Goal: Transaction & Acquisition: Purchase product/service

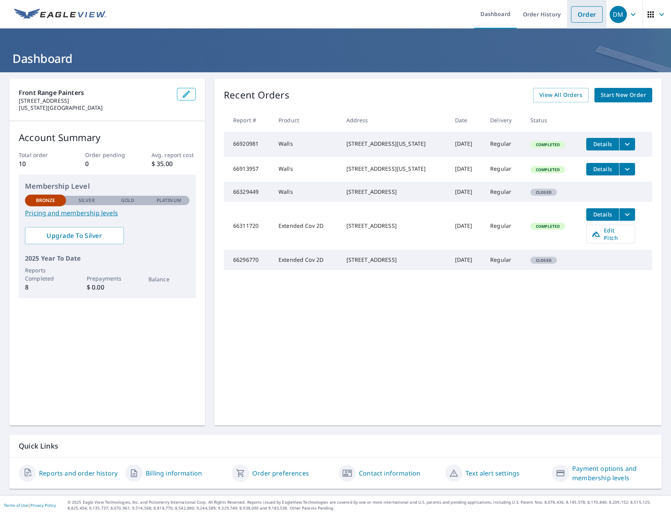
click at [584, 18] on link "Order" at bounding box center [587, 14] width 32 height 16
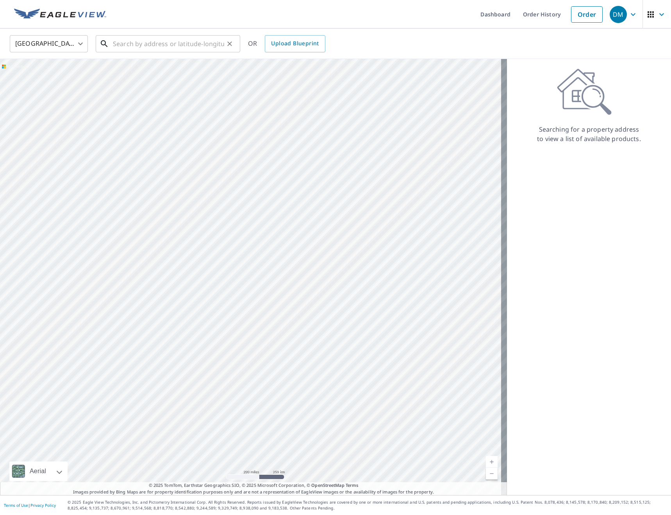
click at [136, 46] on input "text" at bounding box center [168, 44] width 111 height 22
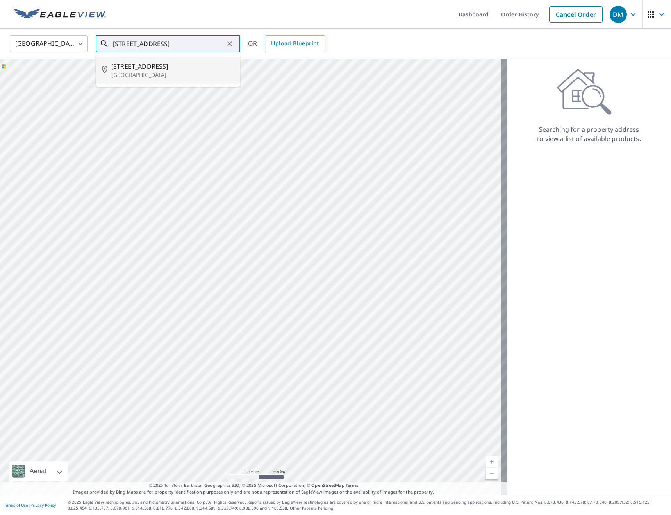
click at [147, 75] on p "[GEOGRAPHIC_DATA]" at bounding box center [172, 75] width 123 height 8
type input "[STREET_ADDRESS]"
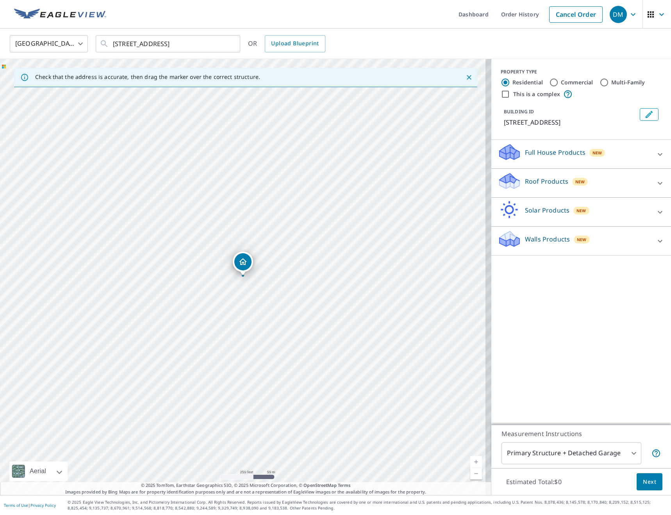
click at [601, 239] on div "Walls Products New" at bounding box center [574, 241] width 153 height 22
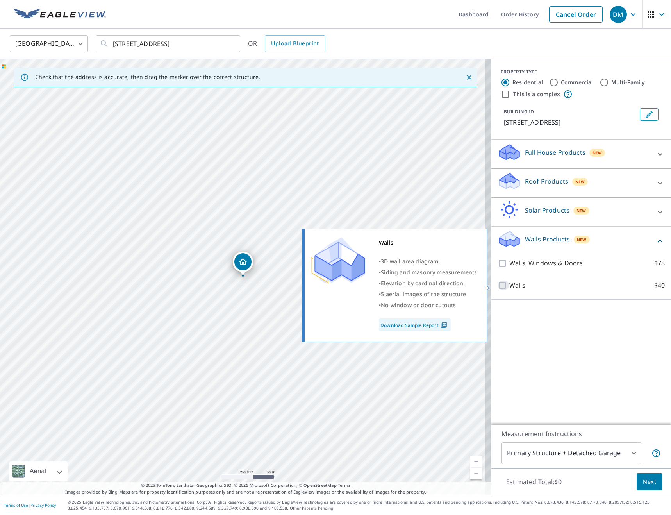
click at [498, 285] on input "Walls $40" at bounding box center [504, 284] width 12 height 9
checkbox input "true"
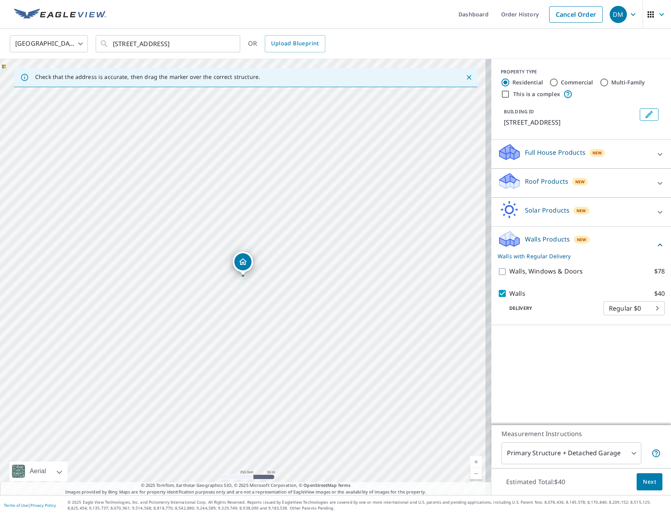
click at [643, 482] on span "Next" at bounding box center [649, 482] width 13 height 10
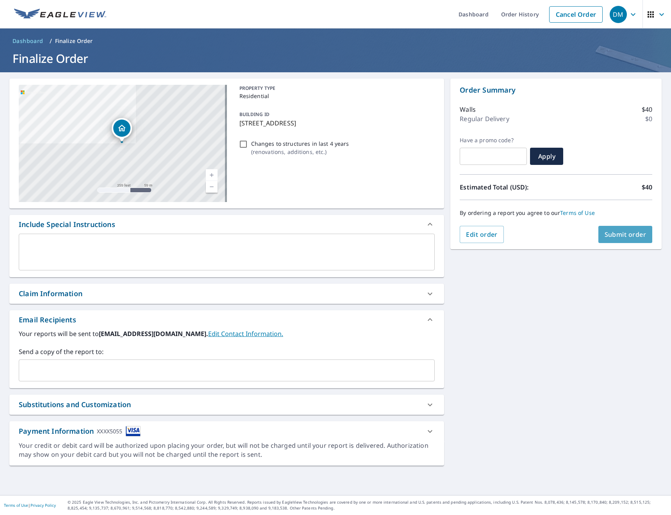
click at [620, 232] on span "Submit order" at bounding box center [626, 234] width 42 height 9
